Goal: Task Accomplishment & Management: Complete application form

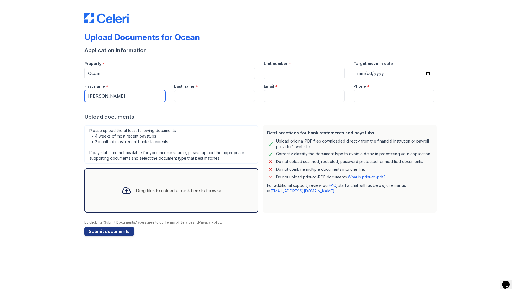
type input "[PERSON_NAME]"
type input "l"
type input "Block"
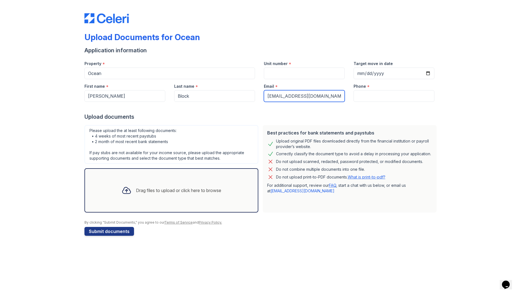
type input "[EMAIL_ADDRESS][DOMAIN_NAME]"
click at [295, 73] on input "Unit number" at bounding box center [304, 74] width 81 height 12
type input "[DATE]"
drag, startPoint x: 286, startPoint y: 75, endPoint x: 290, endPoint y: 74, distance: 4.0
click at [286, 75] on input "[DATE]" at bounding box center [304, 74] width 81 height 12
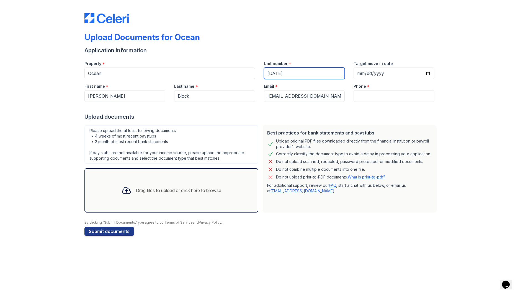
drag, startPoint x: 294, startPoint y: 73, endPoint x: 261, endPoint y: 71, distance: 32.7
click at [261, 71] on div "Unit number * [DATE]" at bounding box center [304, 67] width 90 height 23
click at [370, 75] on input "Target move in date" at bounding box center [393, 74] width 81 height 12
click at [361, 72] on input "Target move in date" at bounding box center [393, 74] width 81 height 12
type input "[DATE]"
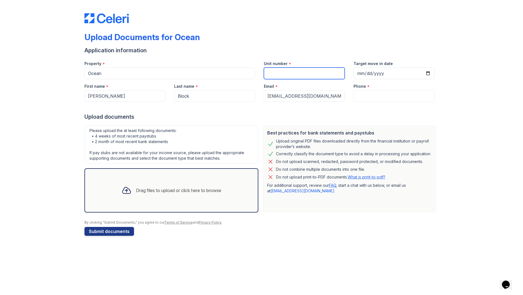
click at [290, 73] on input "Unit number" at bounding box center [304, 74] width 81 height 12
type input "3430"
click at [363, 97] on input "Phone" at bounding box center [393, 96] width 81 height 12
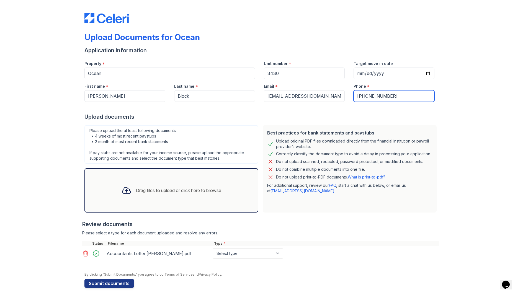
type input "[PHONE_NUMBER]"
select select "other"
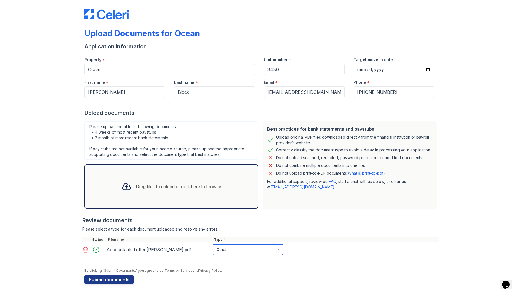
scroll to position [4, 0]
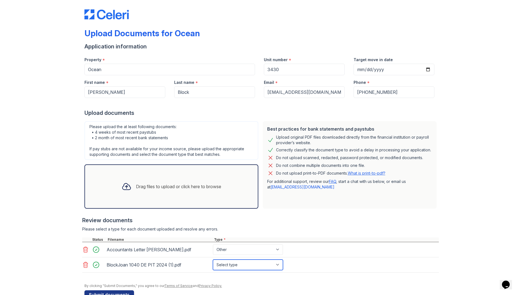
select select "tax_documents"
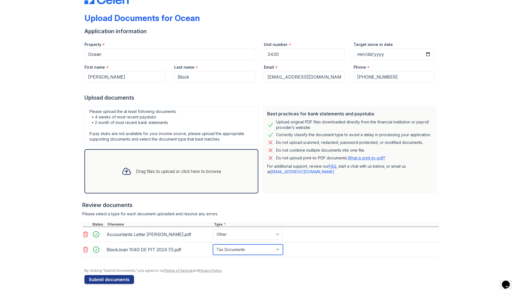
scroll to position [19, 0]
click at [120, 280] on button "Submit documents" at bounding box center [109, 279] width 50 height 9
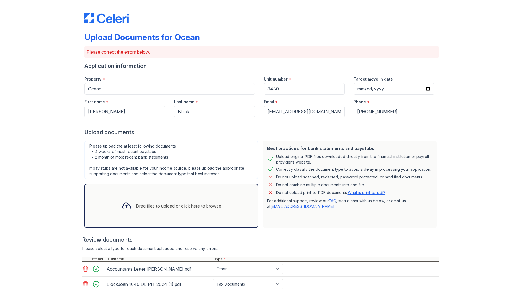
scroll to position [0, 0]
